Goal: Task Accomplishment & Management: Use online tool/utility

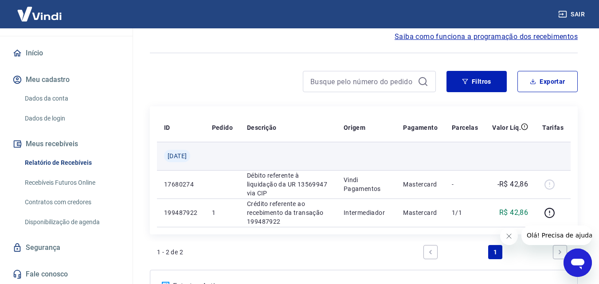
scroll to position [128, 0]
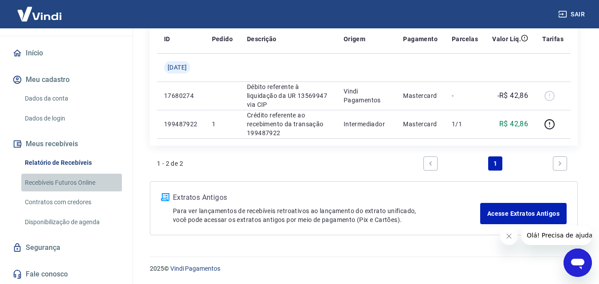
click at [85, 185] on link "Recebíveis Futuros Online" at bounding box center [71, 183] width 101 height 18
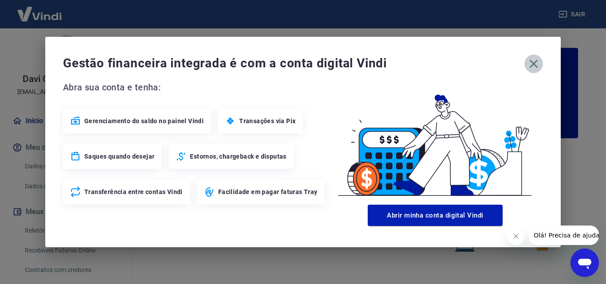
click at [532, 69] on icon "button" at bounding box center [534, 64] width 14 height 14
